Goal: Task Accomplishment & Management: Manage account settings

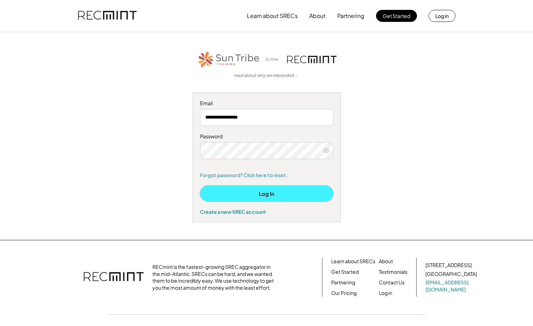
click at [266, 195] on button "Log In" at bounding box center [266, 194] width 133 height 16
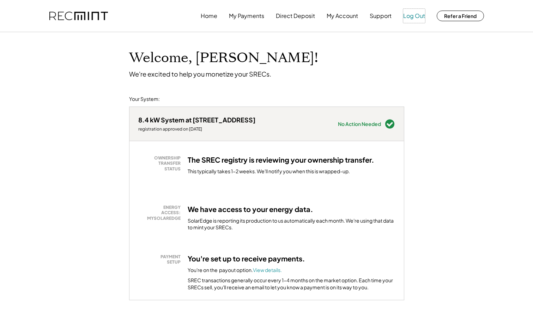
click at [414, 16] on button "Log Out" at bounding box center [414, 16] width 22 height 14
